Goal: Task Accomplishment & Management: Manage account settings

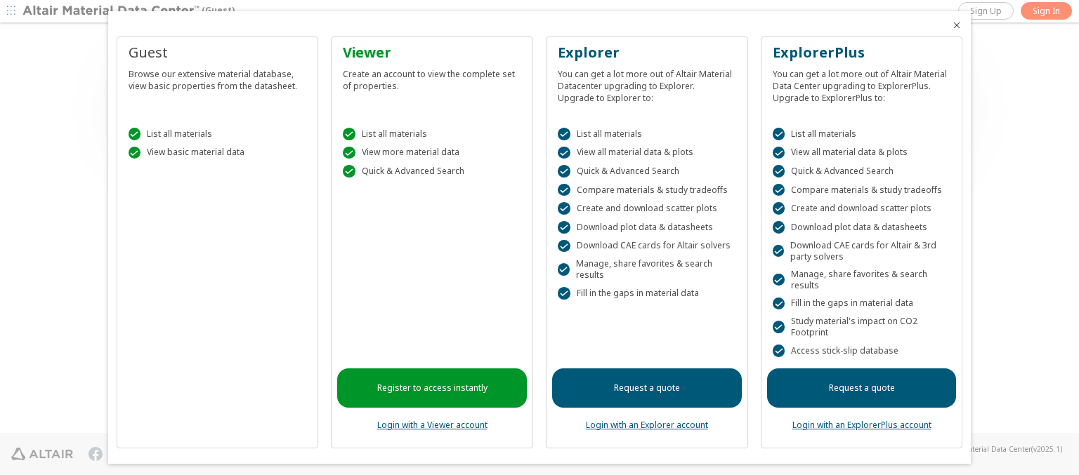
click at [951, 25] on icon "Close" at bounding box center [956, 25] width 11 height 11
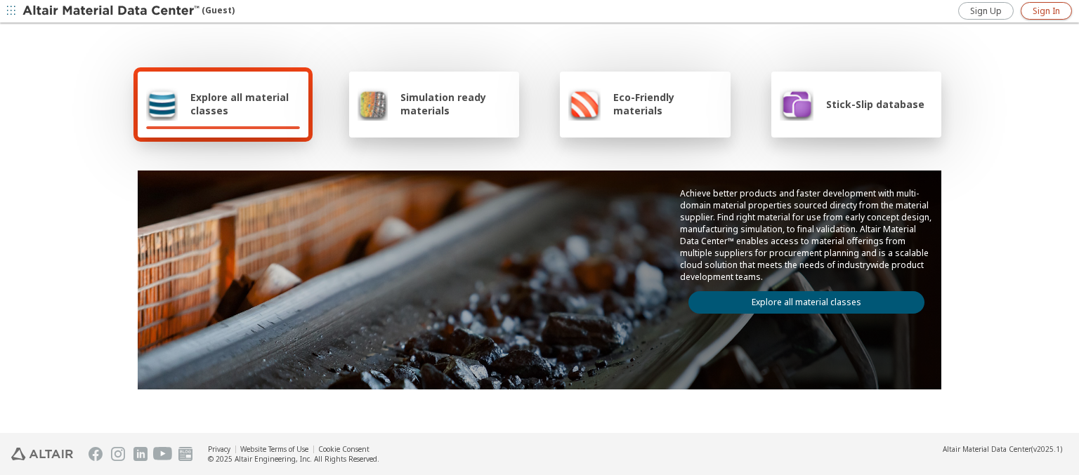
click at [1046, 11] on span "Sign In" at bounding box center [1045, 11] width 27 height 11
click at [112, 11] on img at bounding box center [111, 11] width 179 height 14
click at [239, 104] on span "Explore all material classes" at bounding box center [245, 104] width 110 height 27
click at [801, 299] on link "Explore all material classes" at bounding box center [806, 302] width 236 height 22
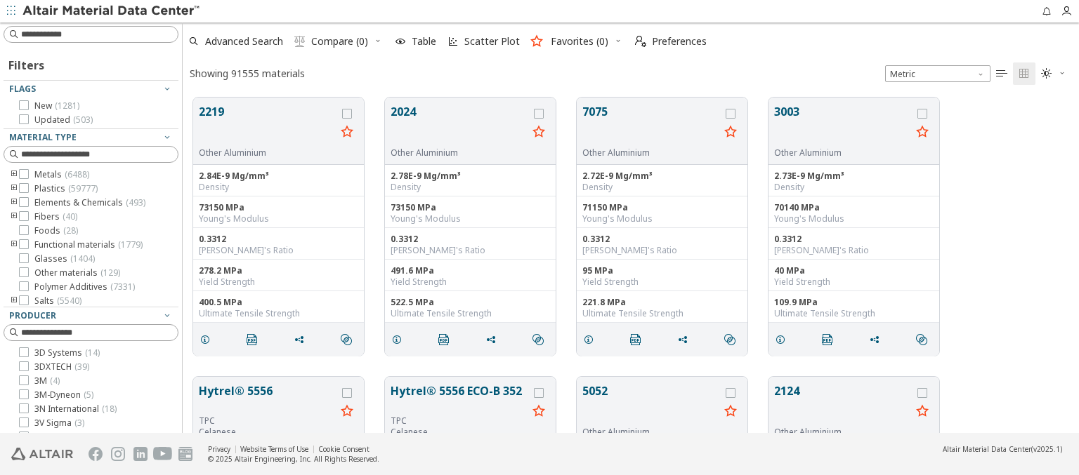
scroll to position [336, 885]
click at [348, 113] on icon "grid" at bounding box center [347, 114] width 10 height 10
click at [540, 113] on icon "grid" at bounding box center [539, 114] width 10 height 10
click at [666, 41] on span "Preferences" at bounding box center [679, 42] width 55 height 10
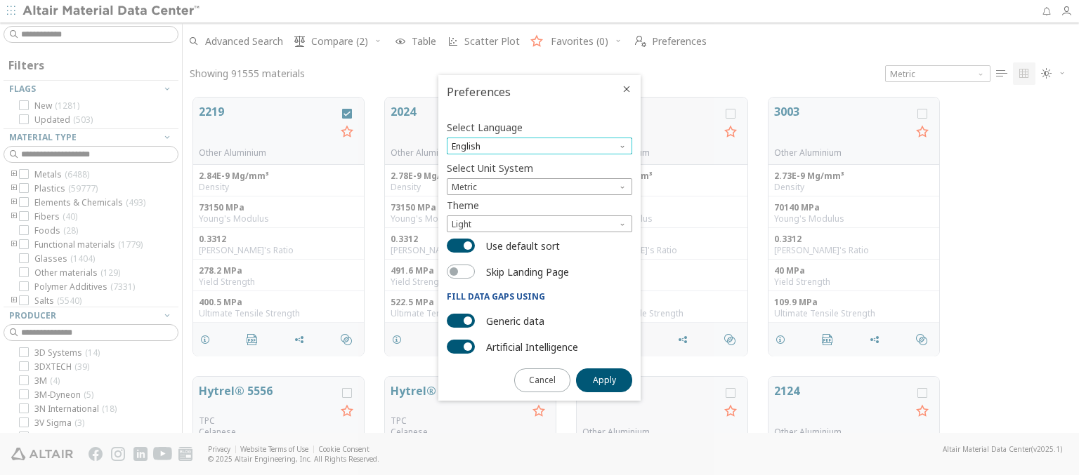
click at [539, 146] on span "English" at bounding box center [539, 146] width 185 height 17
click at [539, 180] on span "Deutsch" at bounding box center [539, 181] width 174 height 10
click at [604, 379] on span "Apply" at bounding box center [604, 380] width 23 height 11
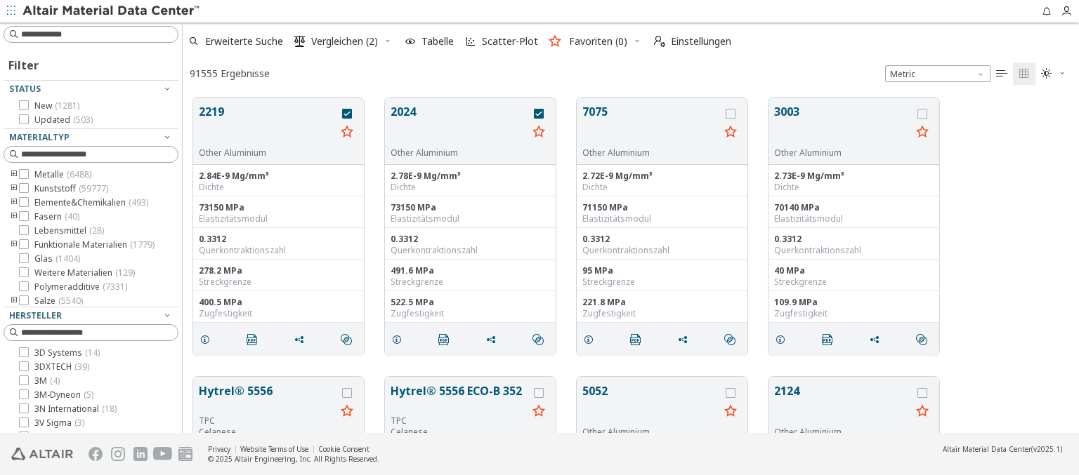
click at [112, 11] on img at bounding box center [111, 11] width 179 height 14
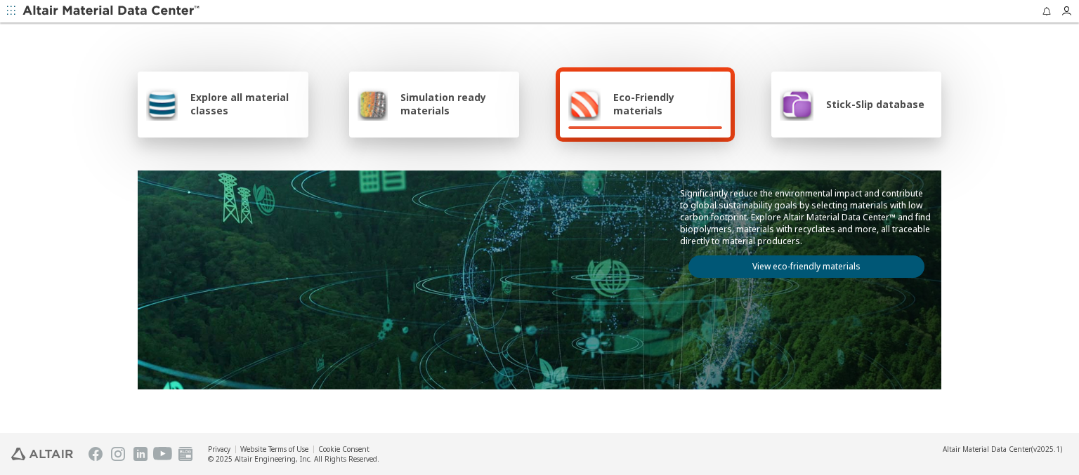
click at [199, 98] on span "Explore all material classes" at bounding box center [245, 104] width 110 height 27
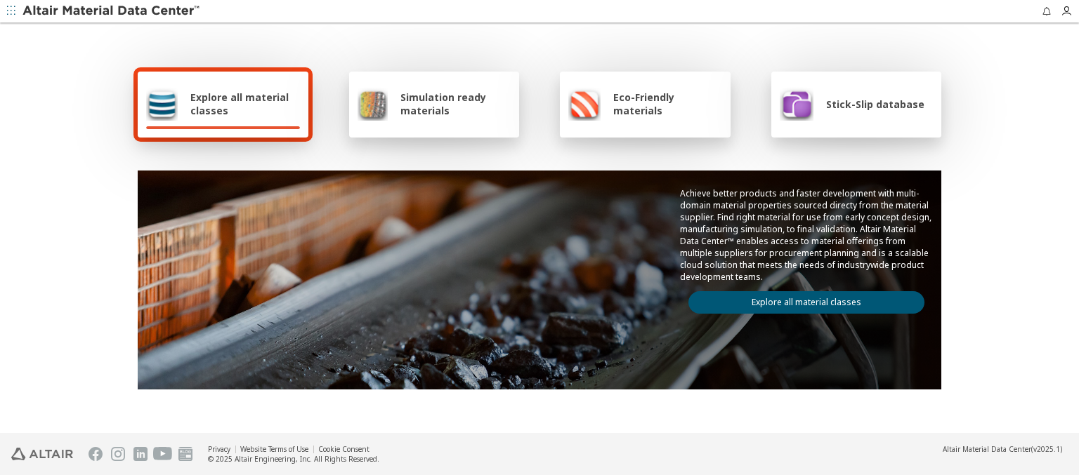
click at [740, 291] on link "Explore all material classes" at bounding box center [806, 302] width 236 height 22
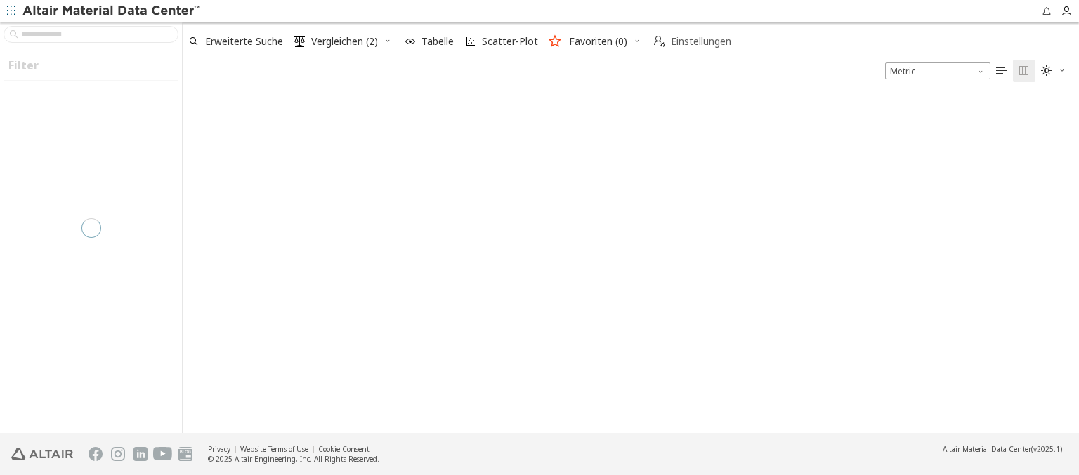
click at [690, 37] on span "Einstellungen" at bounding box center [701, 42] width 60 height 10
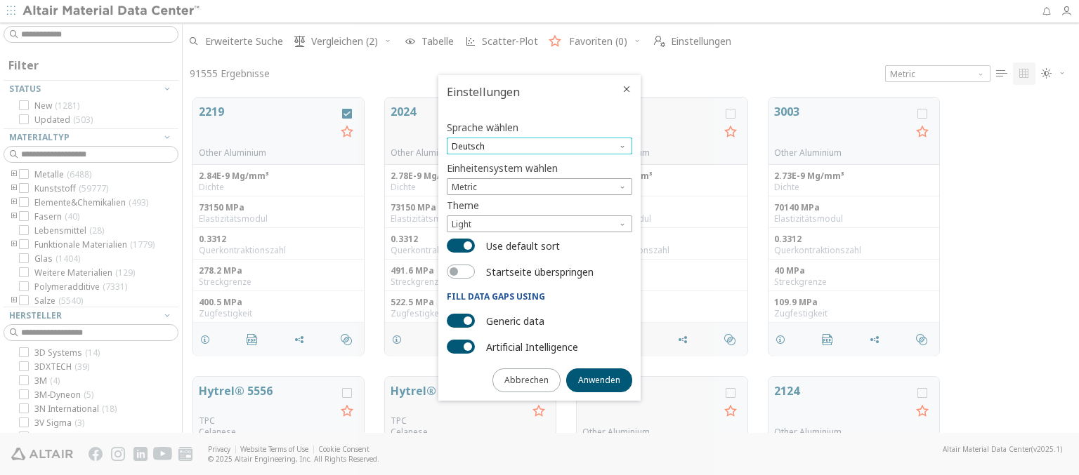
click at [521, 143] on span "Deutsch" at bounding box center [539, 146] width 185 height 17
click at [519, 164] on span "English" at bounding box center [539, 164] width 174 height 10
click at [592, 373] on button "Anwenden" at bounding box center [599, 381] width 66 height 24
